Goal: Book appointment/travel/reservation

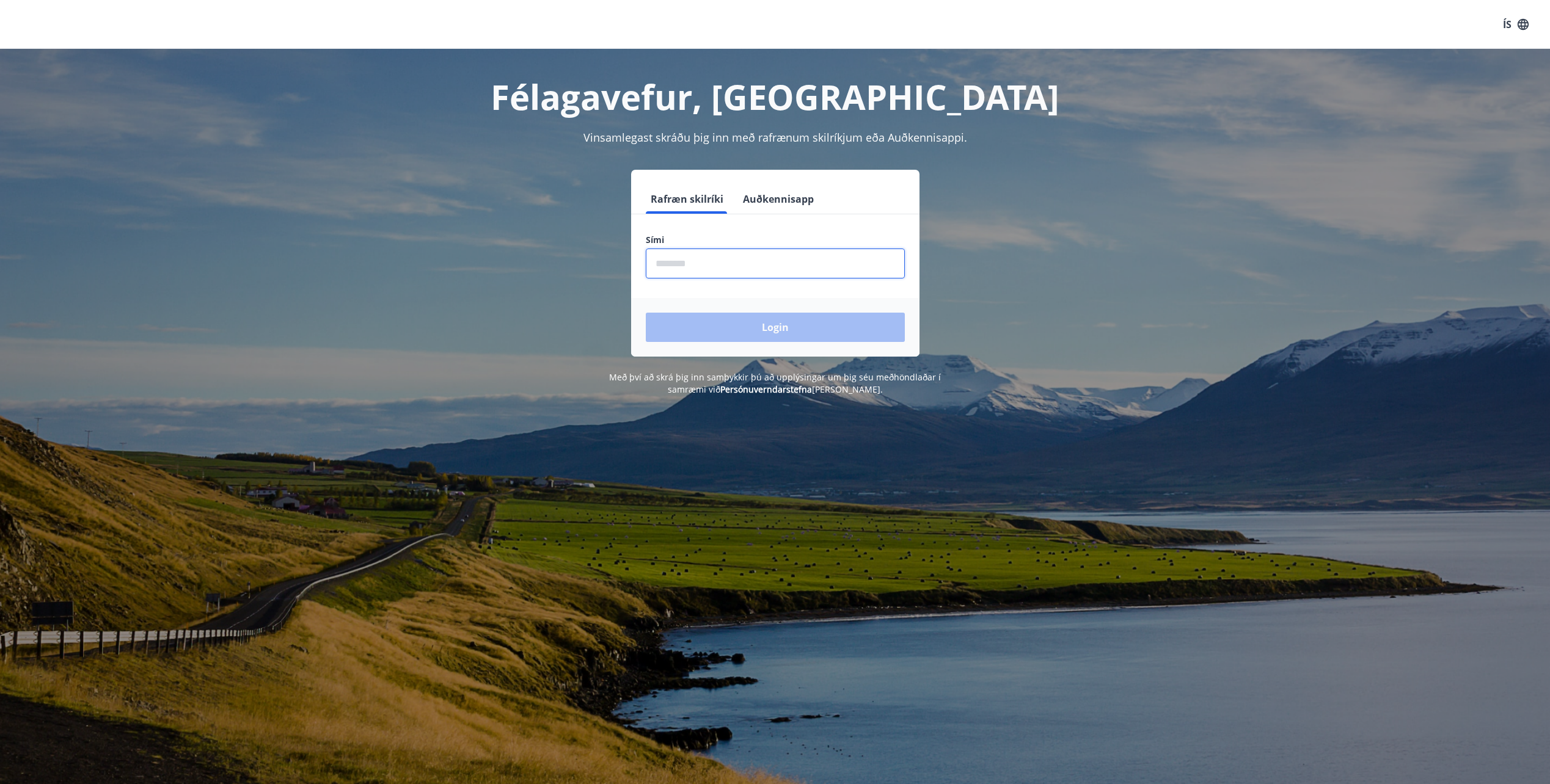
click at [772, 265] on input "phone" at bounding box center [776, 263] width 259 height 30
type input "********"
click at [646, 313] on button "Login" at bounding box center [776, 327] width 259 height 29
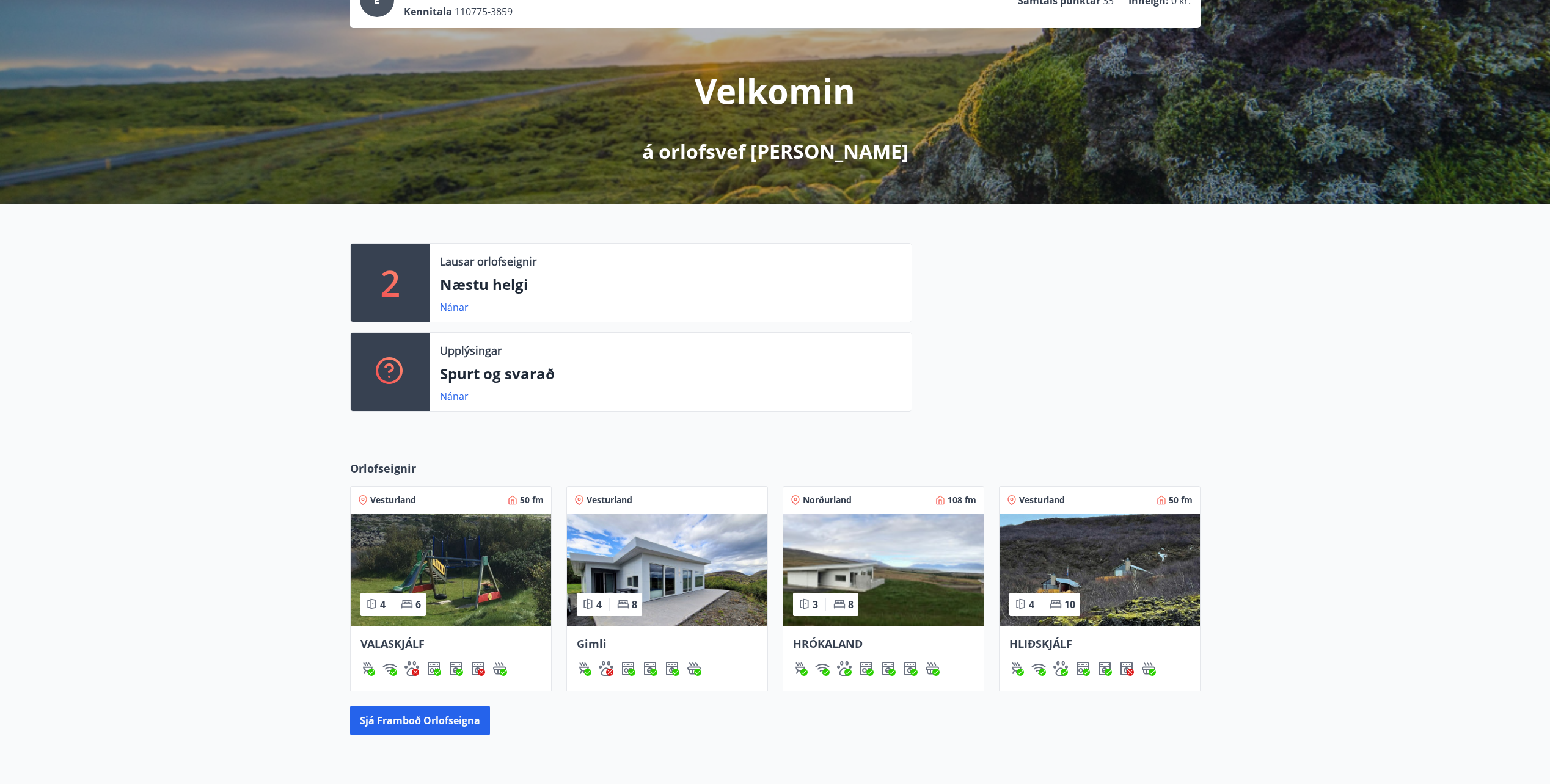
scroll to position [122, 0]
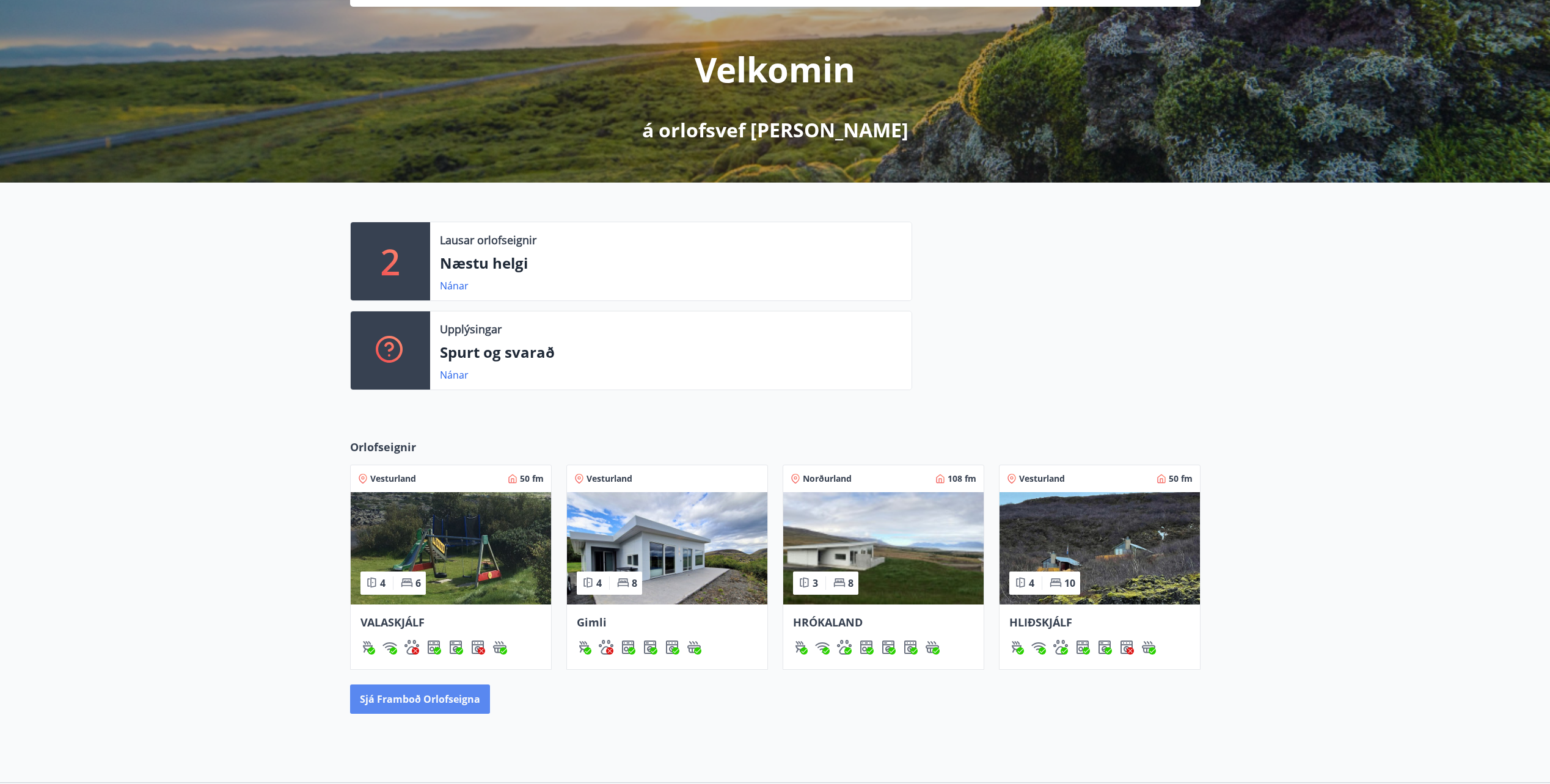
click at [442, 699] on button "Sjá framboð orlofseigna" at bounding box center [420, 699] width 140 height 29
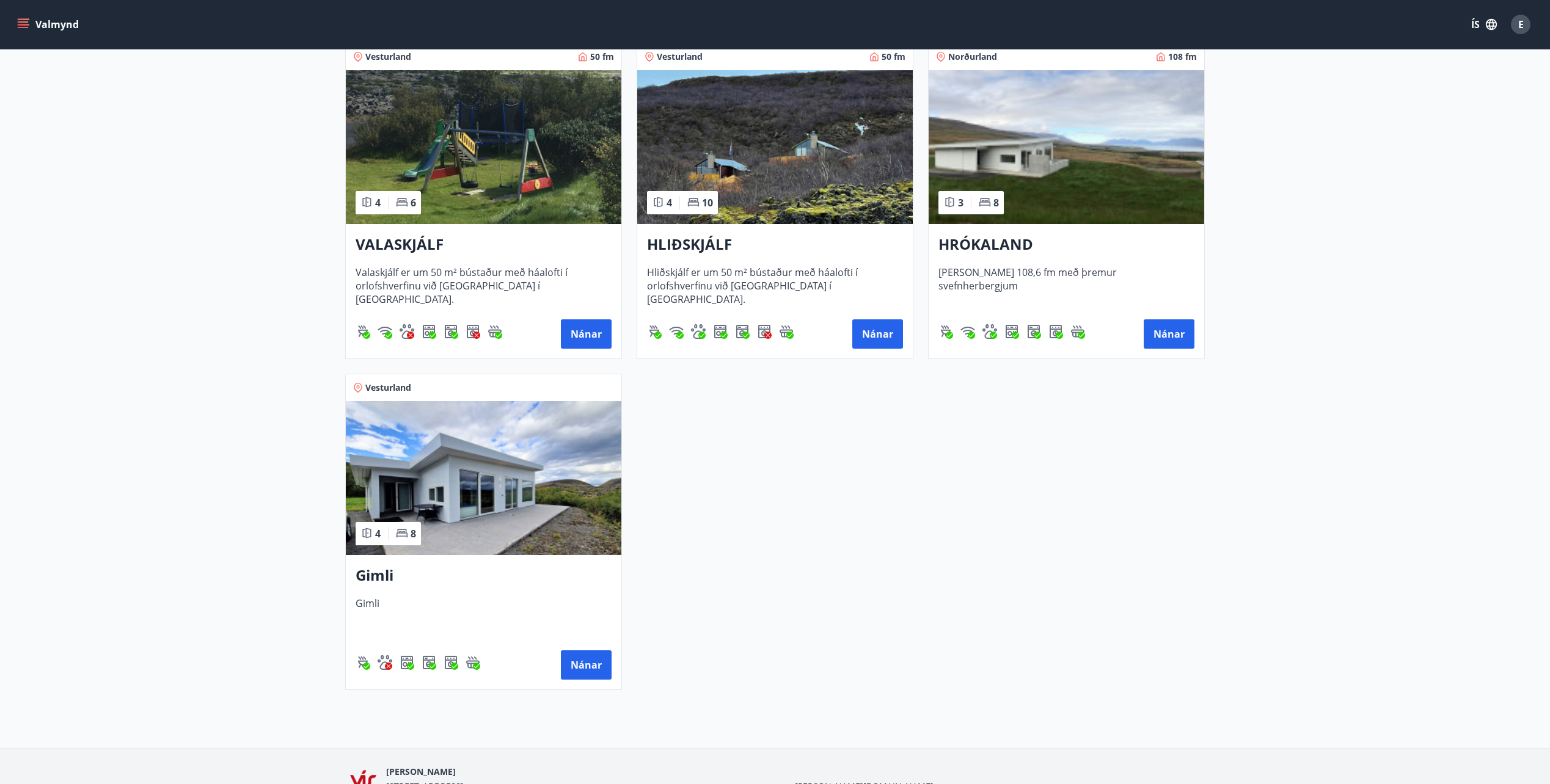
scroll to position [305, 0]
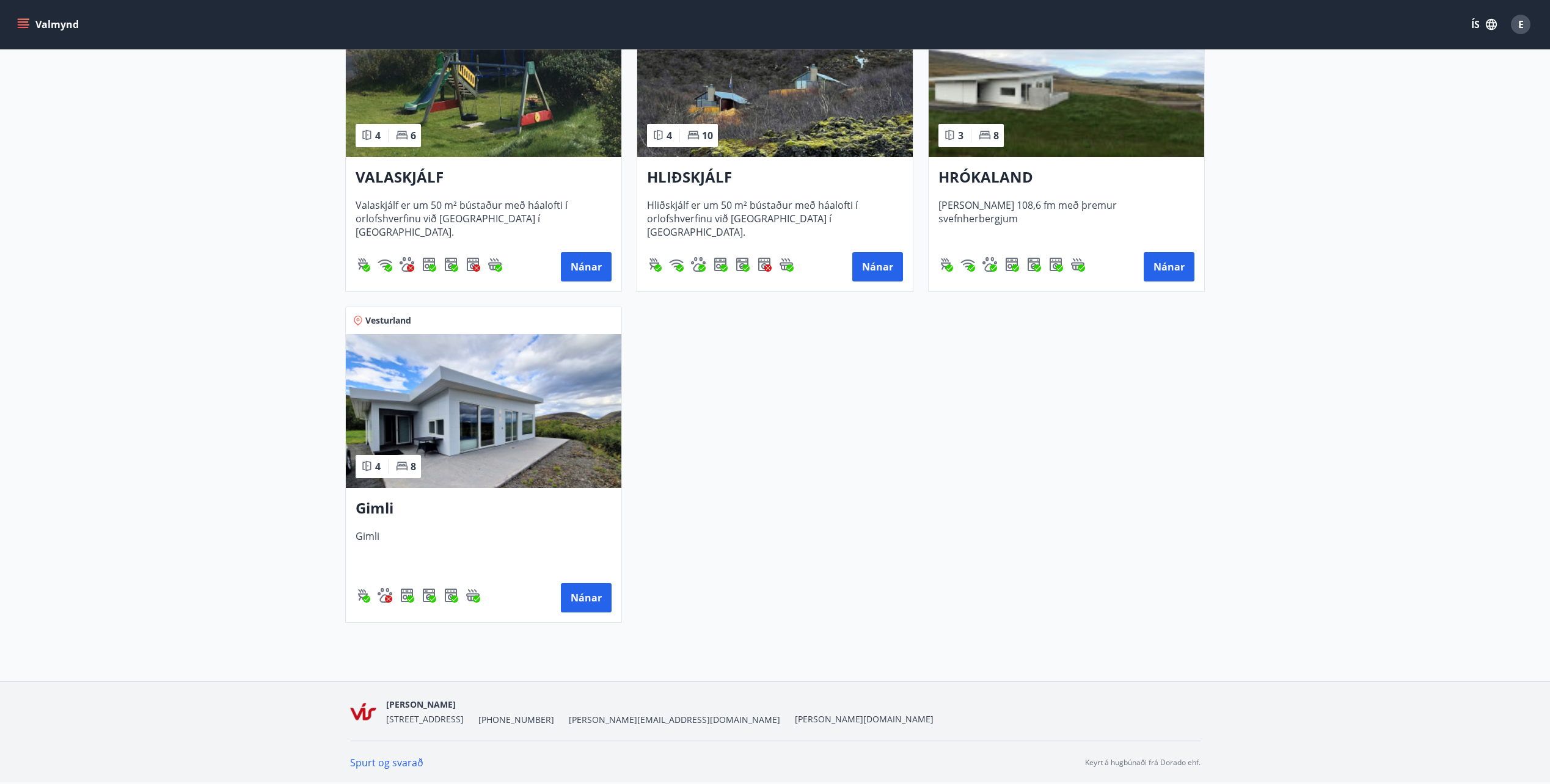
click at [368, 500] on h3 "Gimli" at bounding box center [483, 509] width 256 height 22
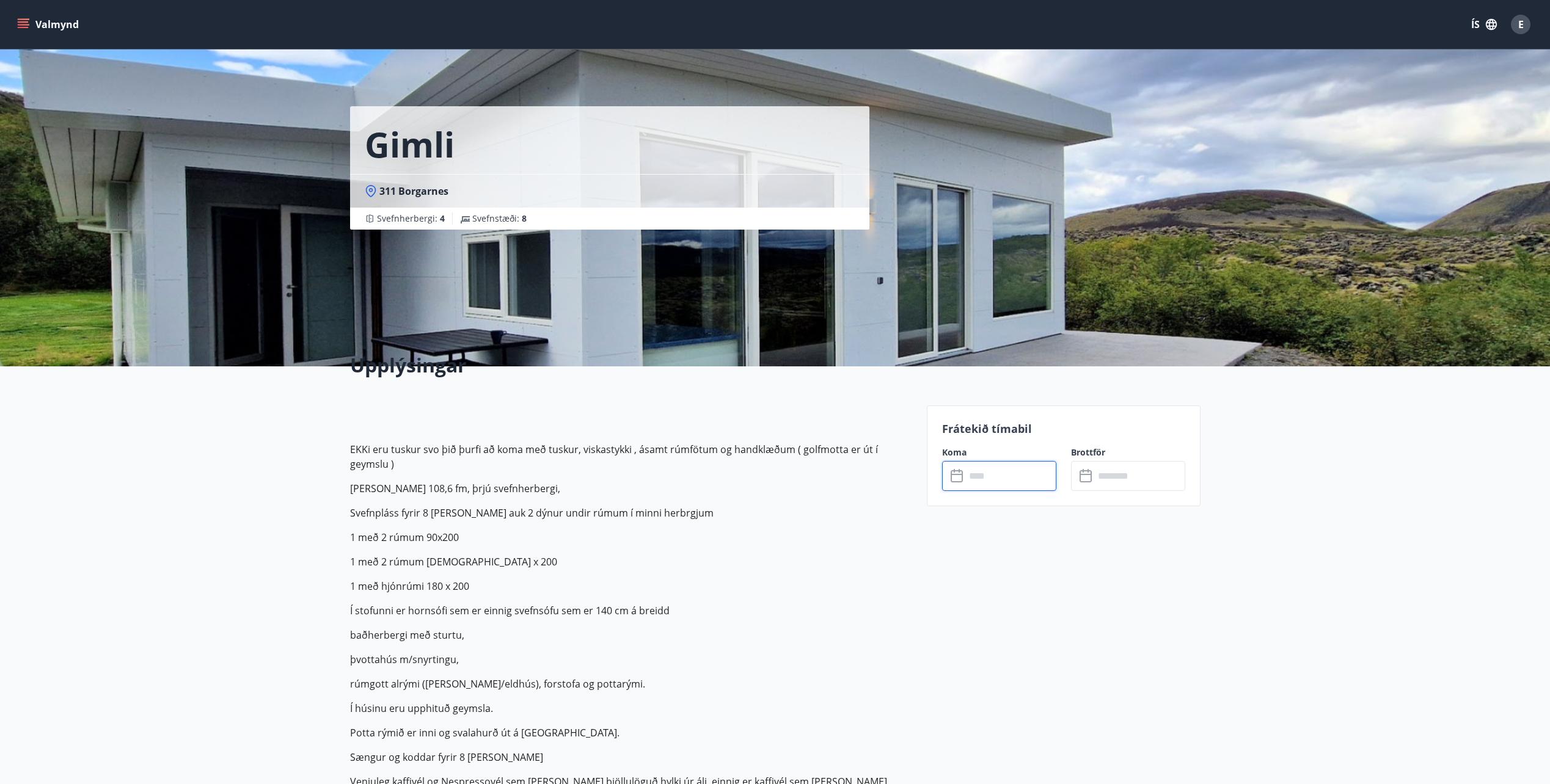
click at [1009, 482] on input "text" at bounding box center [1010, 476] width 91 height 30
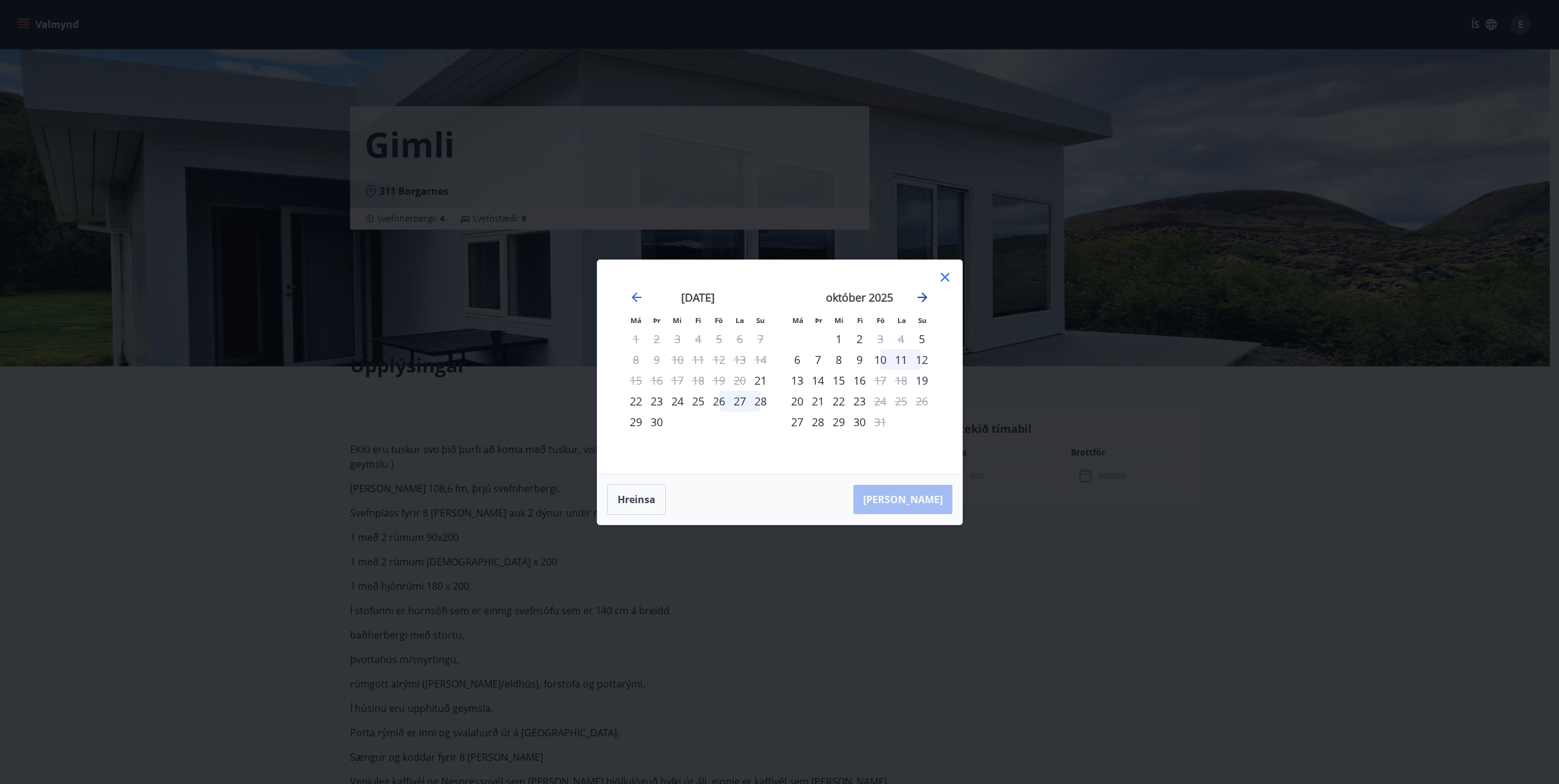
click at [920, 295] on icon "Move forward to switch to the next month." at bounding box center [922, 297] width 14 height 14
click at [920, 293] on icon "Move forward to switch to the next month." at bounding box center [922, 297] width 14 height 14
click at [918, 292] on icon "Move forward to switch to the next month." at bounding box center [922, 297] width 14 height 14
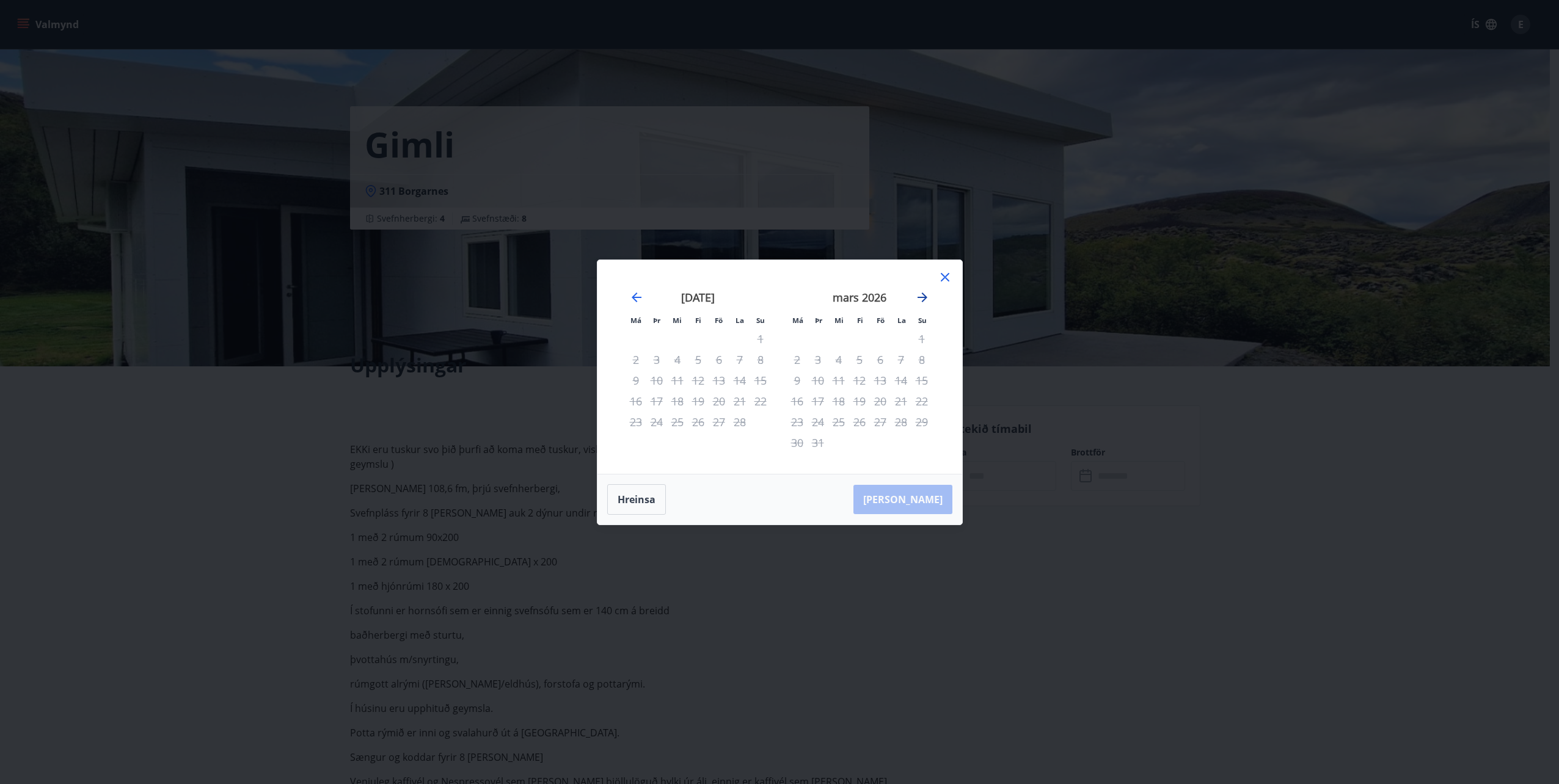
click at [918, 292] on icon "Move forward to switch to the next month." at bounding box center [922, 297] width 14 height 14
click at [950, 275] on icon at bounding box center [944, 277] width 14 height 14
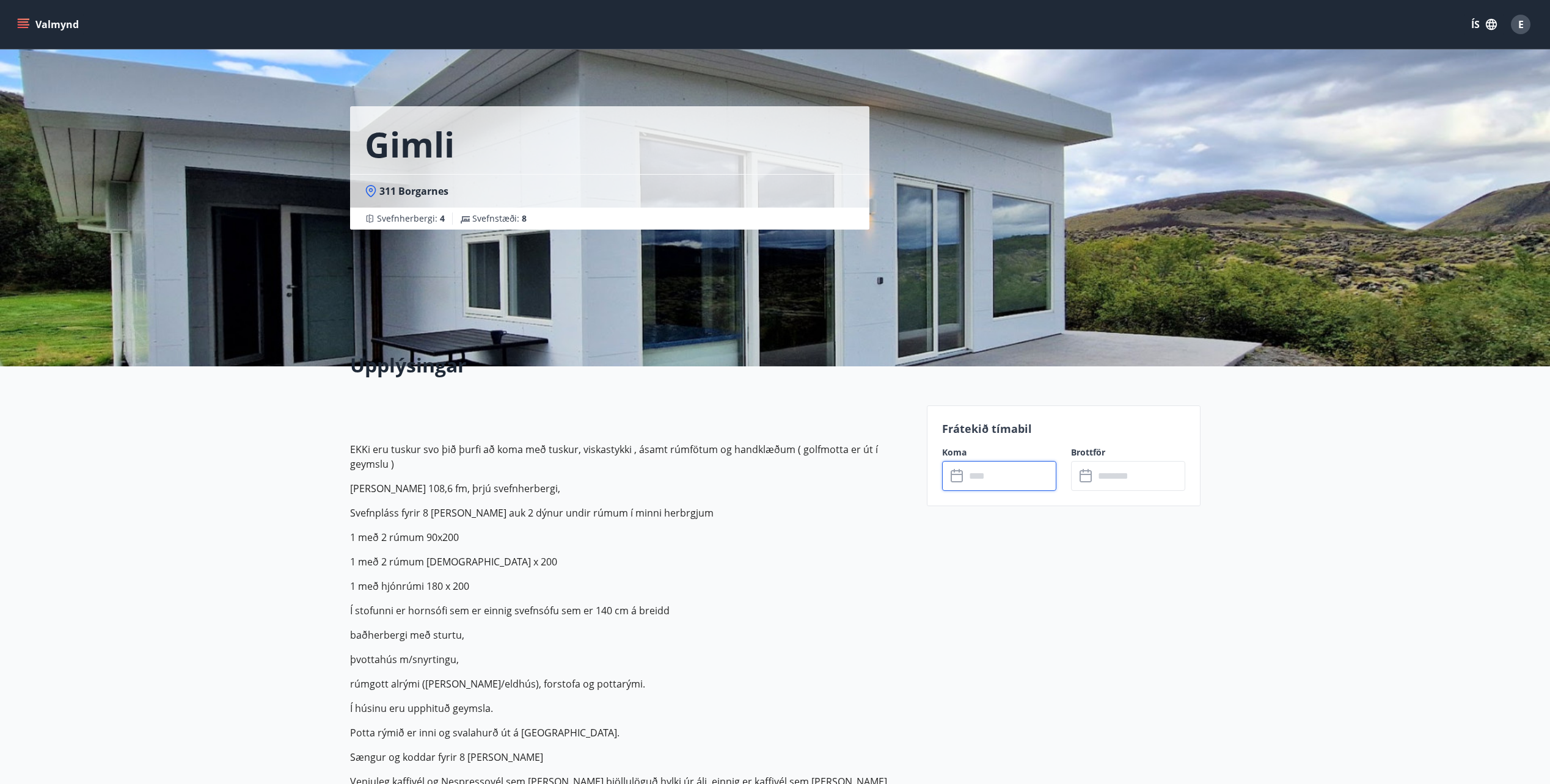
click at [813, 553] on p "EKKi eru tuskur svo þið þurfi að koma með tuskur, viskastykki , ásamt rúmfötum …" at bounding box center [631, 660] width 562 height 533
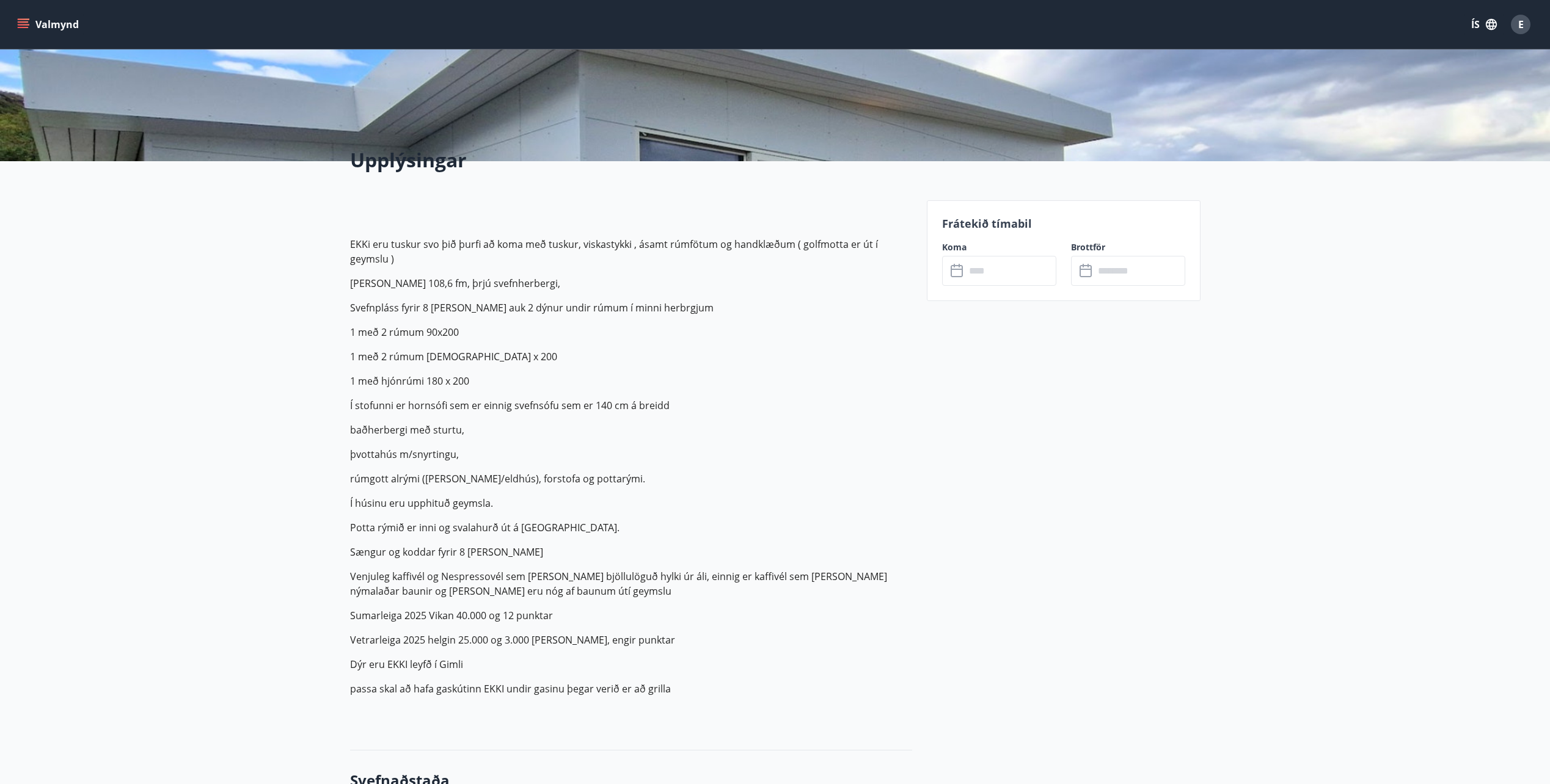
scroll to position [228, 0]
